Goal: Task Accomplishment & Management: Manage account settings

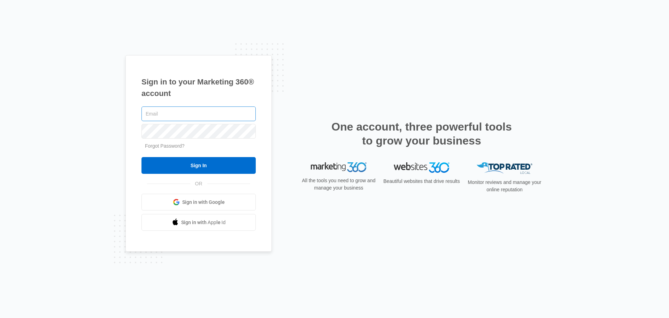
click at [185, 112] on input "text" at bounding box center [199, 113] width 114 height 15
type input "[EMAIL_ADDRESS][DOMAIN_NAME]"
click at [142, 157] on input "Sign In" at bounding box center [199, 165] width 114 height 17
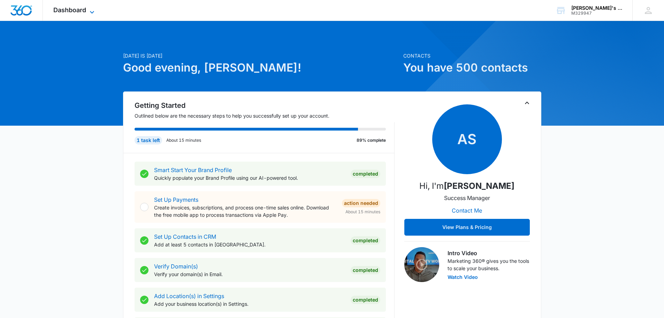
click at [81, 10] on span "Dashboard" at bounding box center [69, 9] width 33 height 7
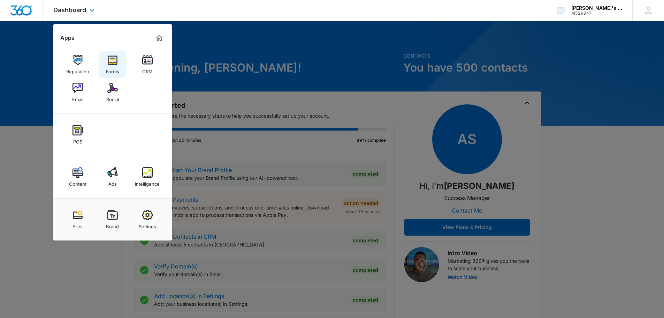
click at [110, 60] on img at bounding box center [112, 60] width 10 height 10
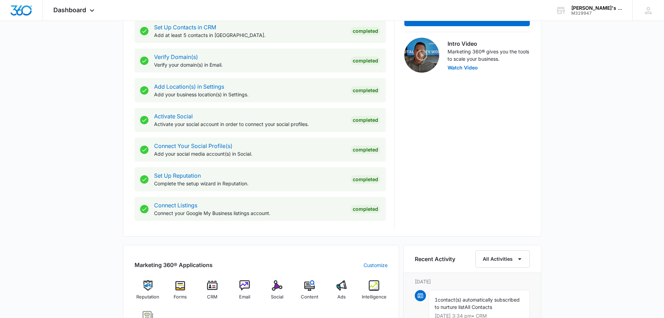
scroll to position [384, 0]
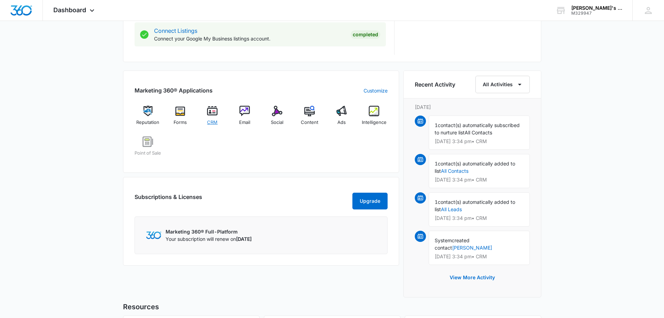
click at [222, 111] on div "CRM" at bounding box center [212, 118] width 27 height 25
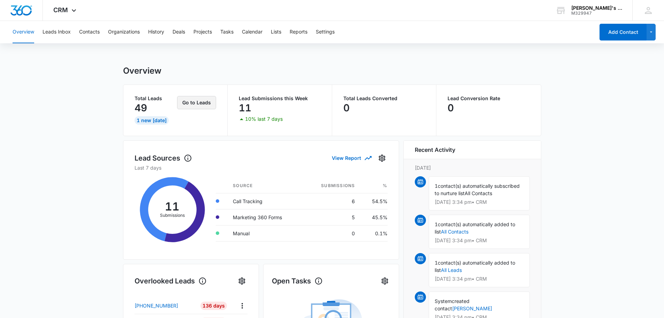
click at [198, 99] on button "Go to Leads" at bounding box center [196, 102] width 39 height 13
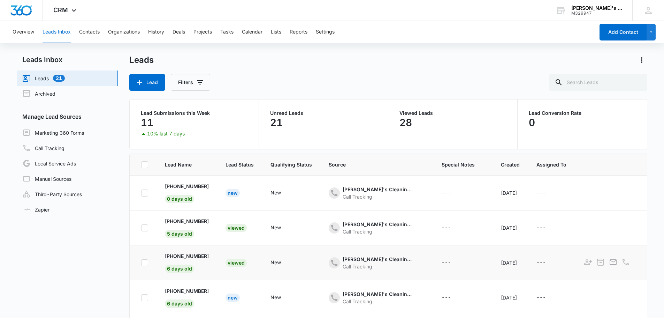
click at [239, 260] on div "Viewed" at bounding box center [236, 262] width 21 height 8
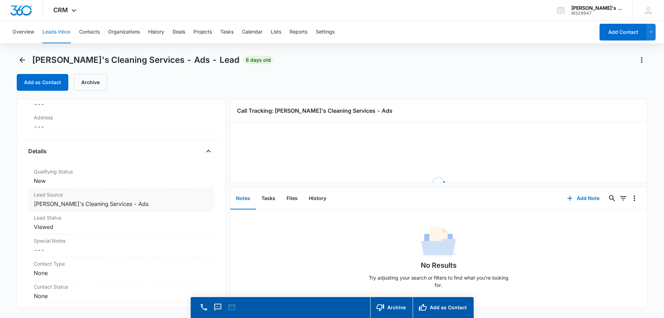
scroll to position [209, 0]
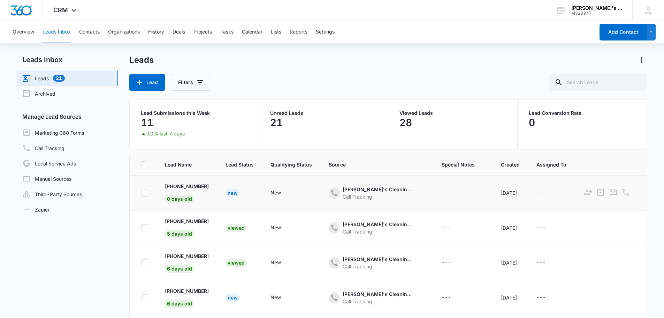
click at [236, 192] on div "New" at bounding box center [233, 193] width 14 height 8
click at [55, 149] on link "Call Tracking" at bounding box center [43, 148] width 42 height 8
